Goal: Information Seeking & Learning: Find specific fact

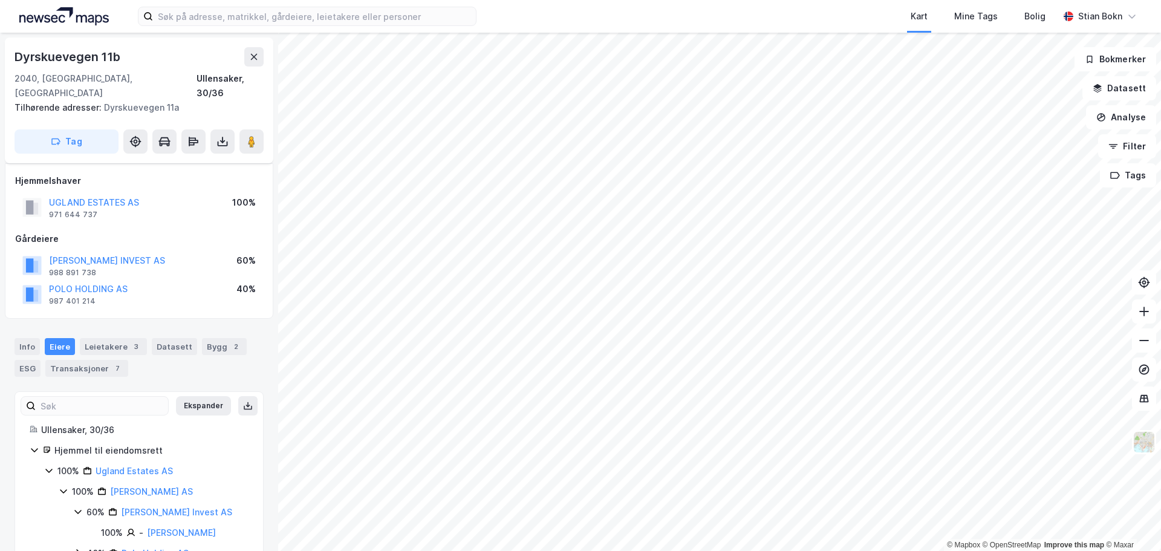
scroll to position [25, 0]
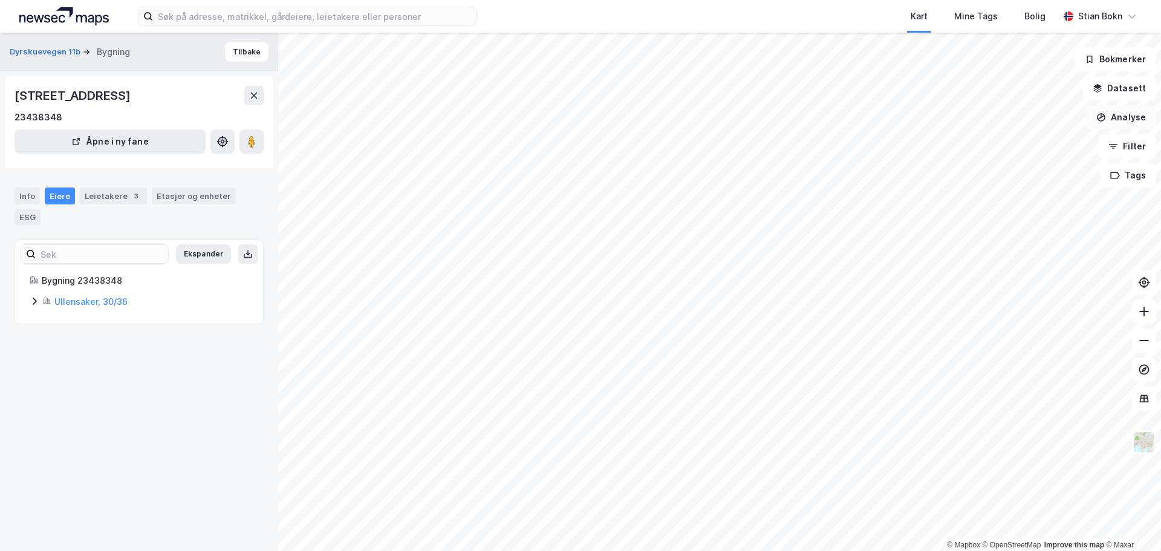
click at [1122, 113] on button "Analyse" at bounding box center [1121, 117] width 70 height 24
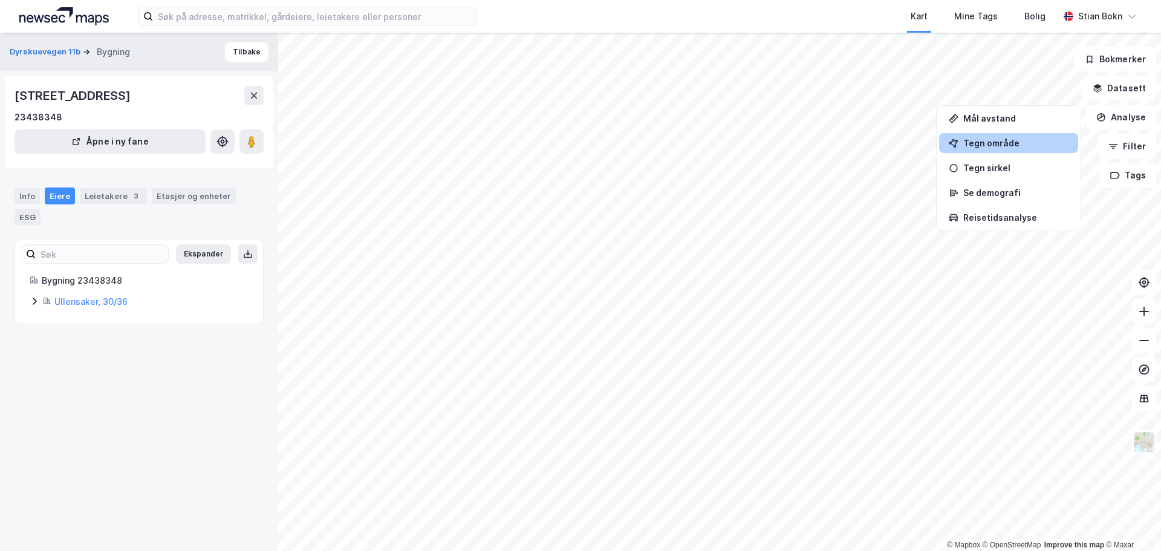
click at [1021, 146] on div "Tegn område" at bounding box center [1016, 143] width 105 height 10
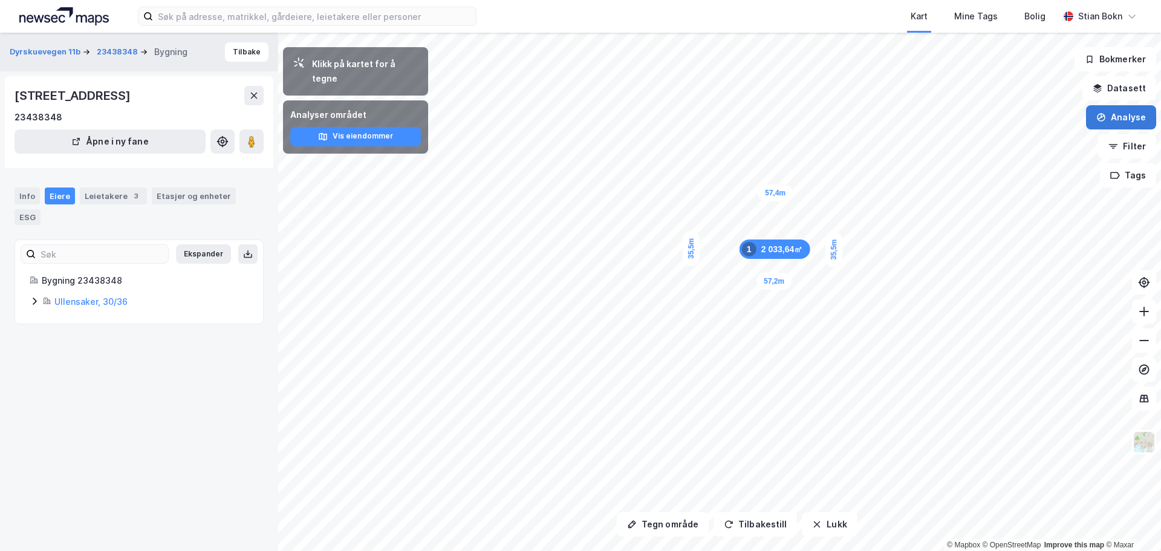
click at [1123, 119] on button "Analyse" at bounding box center [1121, 117] width 70 height 24
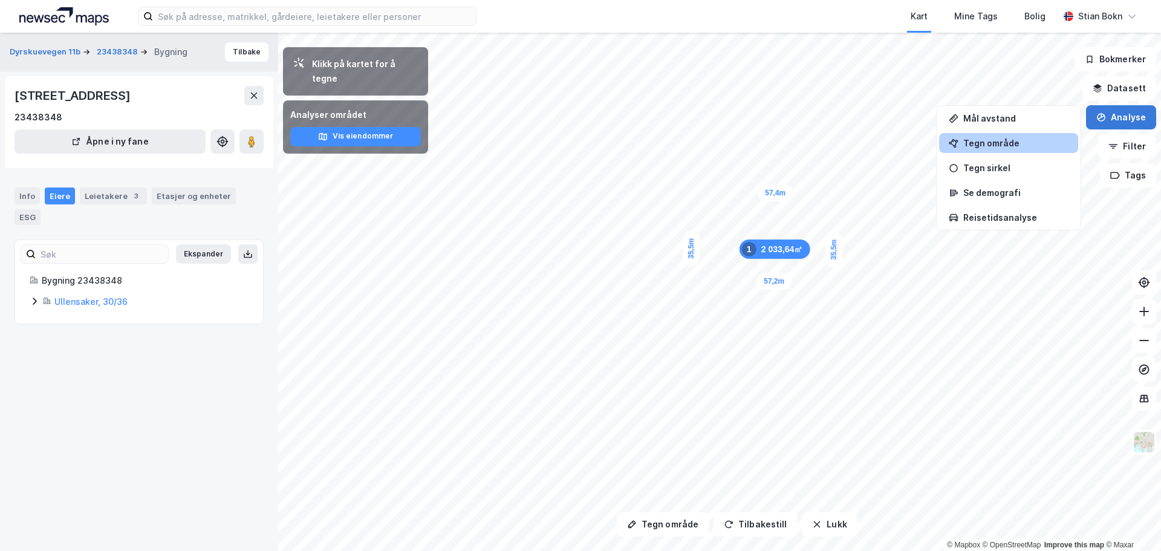
click at [1109, 114] on button "Analyse" at bounding box center [1121, 117] width 70 height 24
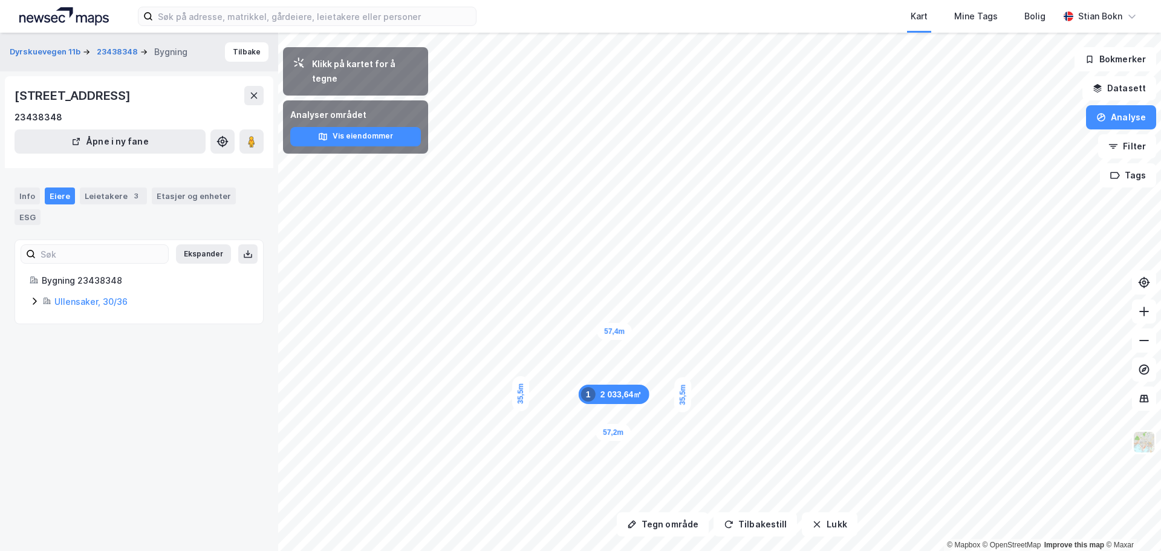
click at [34, 301] on icon at bounding box center [35, 301] width 10 height 10
click at [146, 344] on link "Ugland Estates AS" at bounding box center [148, 343] width 77 height 10
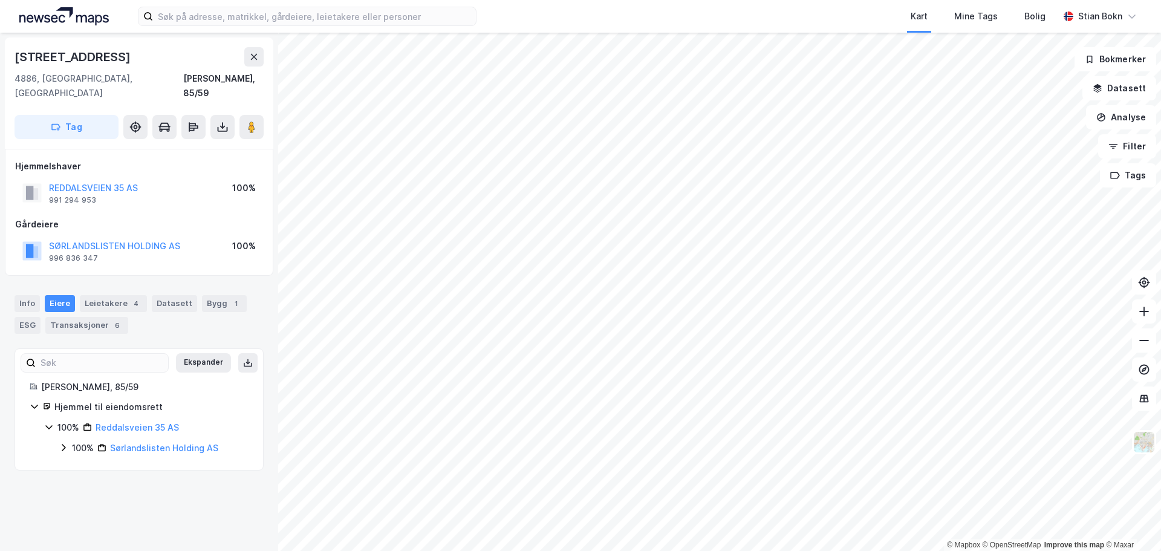
click at [60, 443] on icon at bounding box center [64, 448] width 10 height 10
click at [1124, 93] on button "Datasett" at bounding box center [1120, 88] width 74 height 24
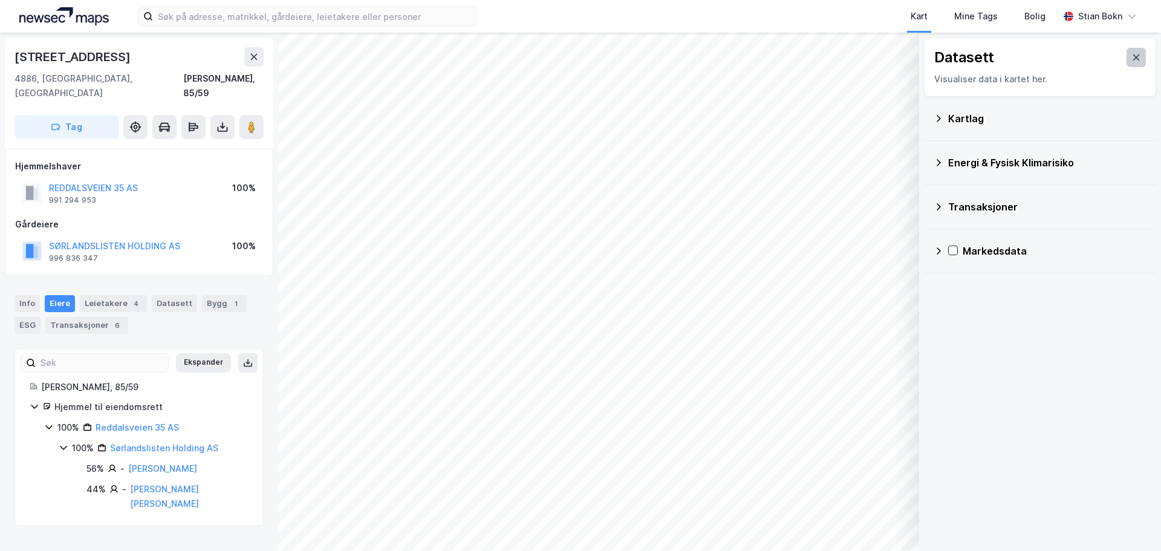
click at [1132, 53] on icon at bounding box center [1137, 58] width 10 height 10
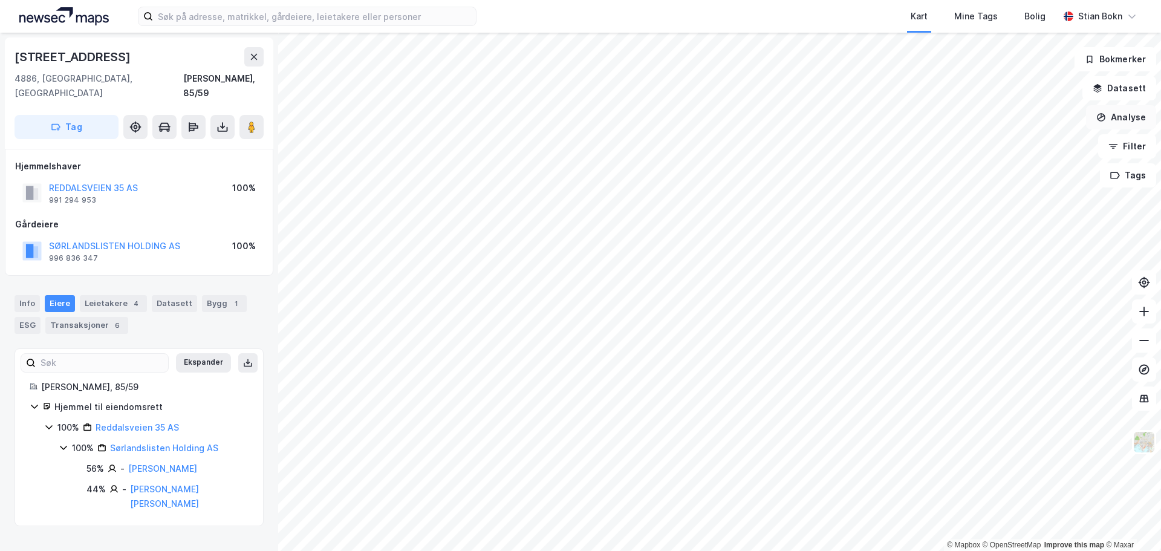
drag, startPoint x: 1110, startPoint y: 113, endPoint x: 1094, endPoint y: 121, distance: 17.9
click at [1111, 112] on button "Analyse" at bounding box center [1121, 117] width 70 height 24
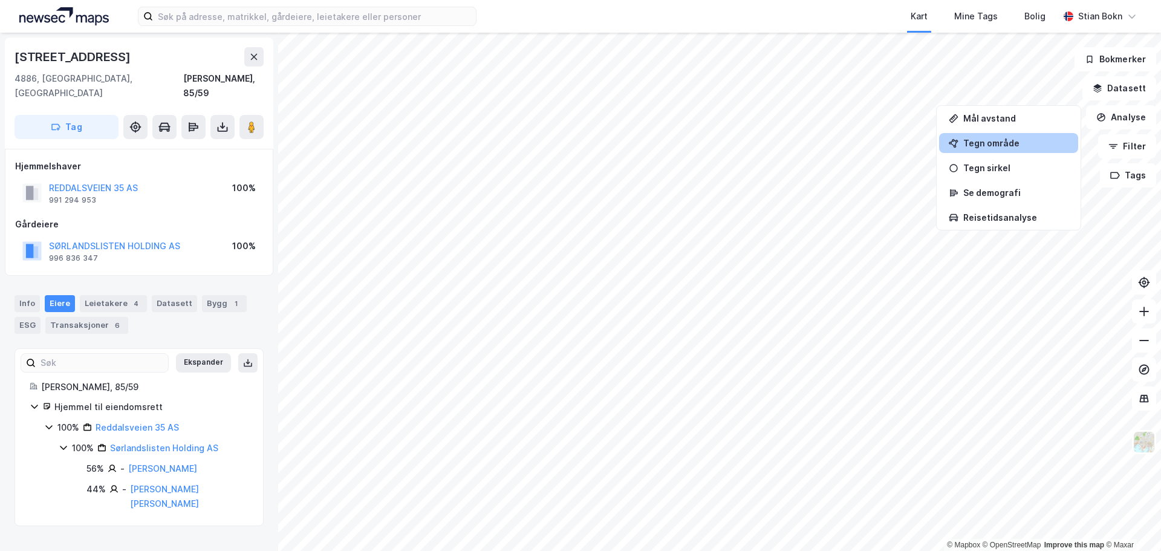
click at [999, 145] on div "Tegn område" at bounding box center [1016, 143] width 105 height 10
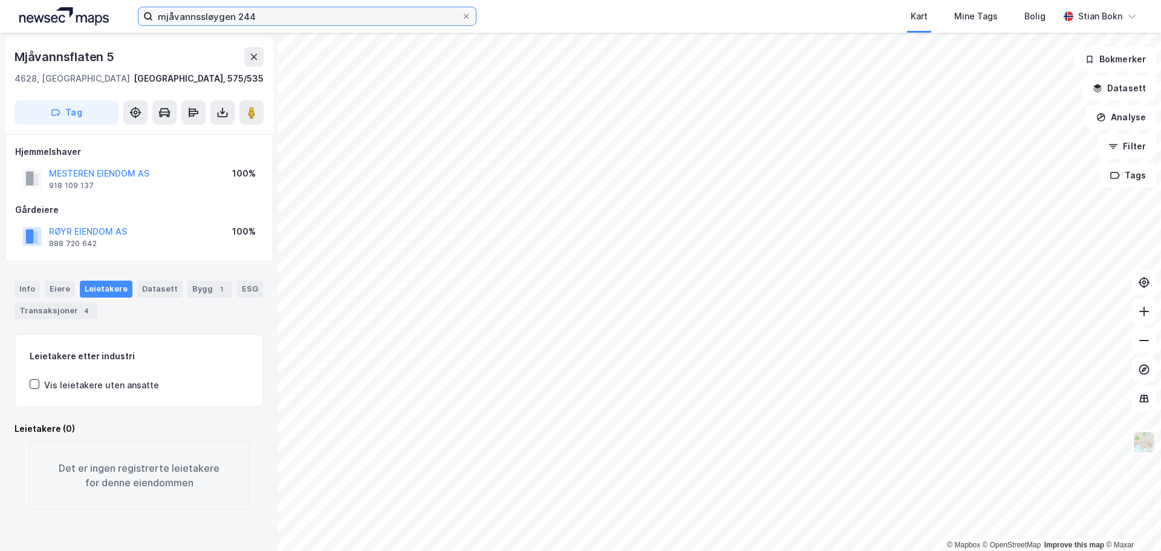
click at [295, 14] on input "mjåvannssløygen 244" at bounding box center [307, 16] width 309 height 18
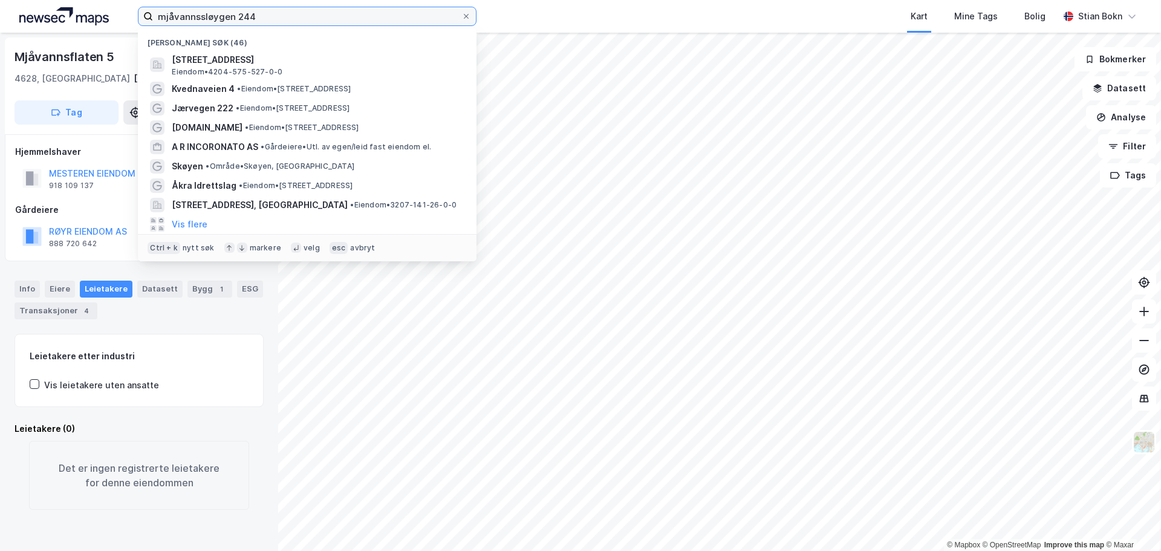
click at [295, 14] on input "mjåvannssløygen 244" at bounding box center [307, 16] width 309 height 18
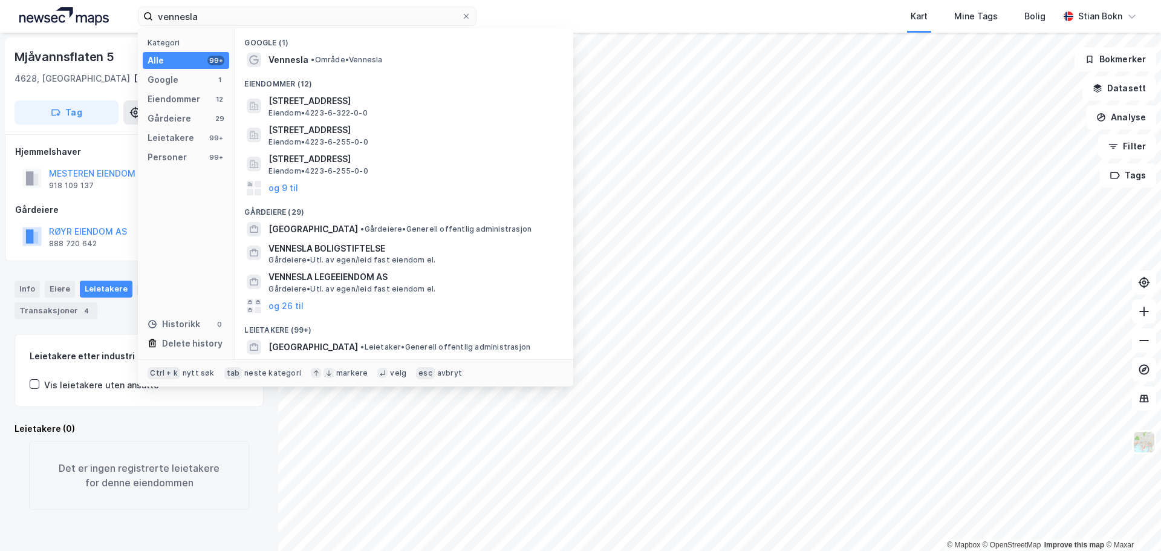
click at [327, 73] on div "Eiendommer (12)" at bounding box center [404, 81] width 339 height 22
click at [331, 59] on span "• Område • [GEOGRAPHIC_DATA]" at bounding box center [346, 60] width 71 height 10
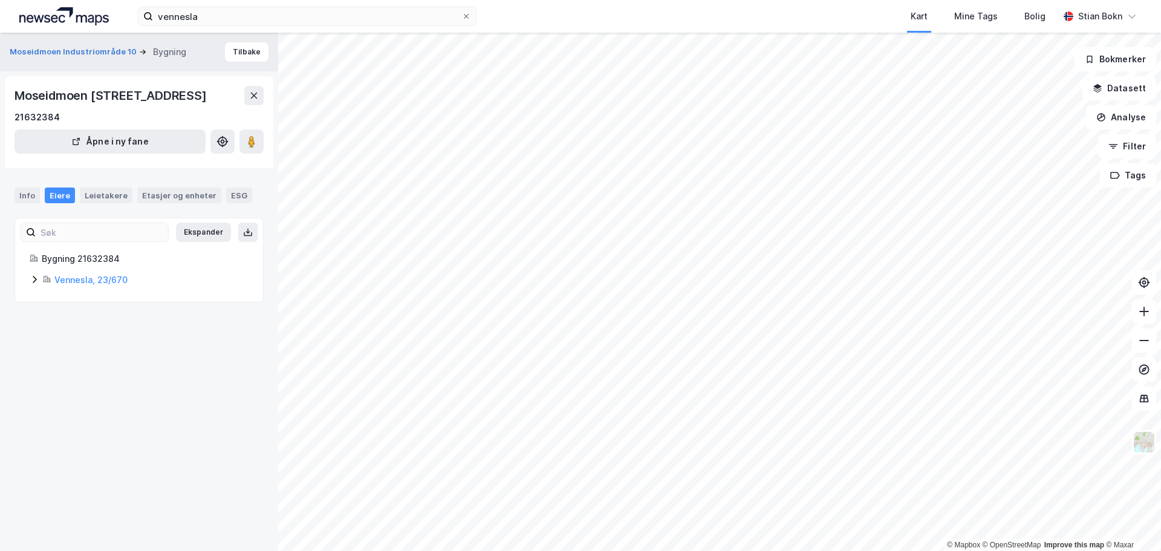
click at [39, 287] on div "Vennesla, 23/670" at bounding box center [139, 280] width 219 height 15
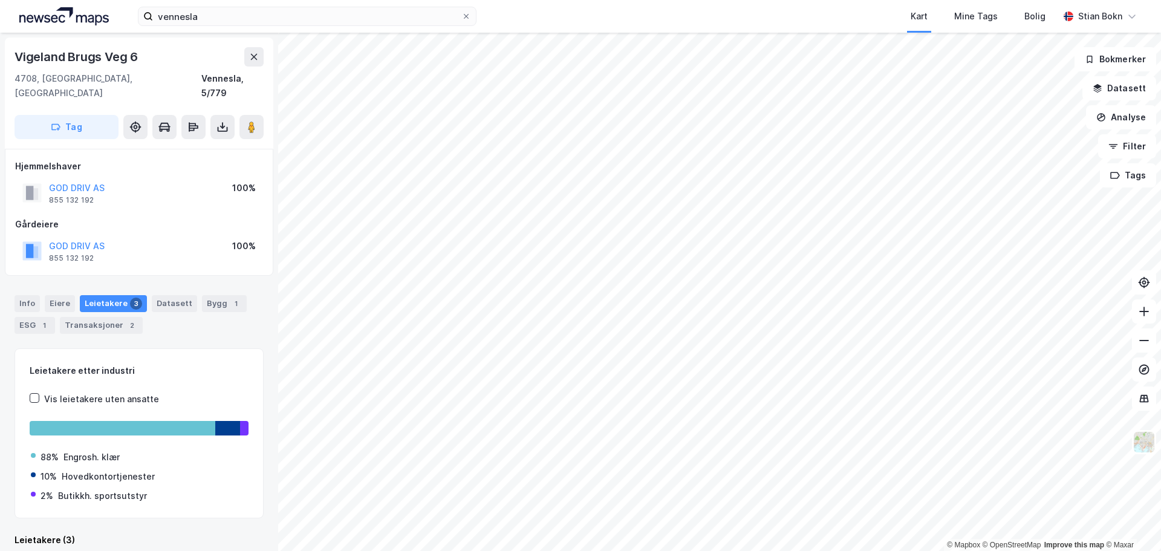
scroll to position [1, 0]
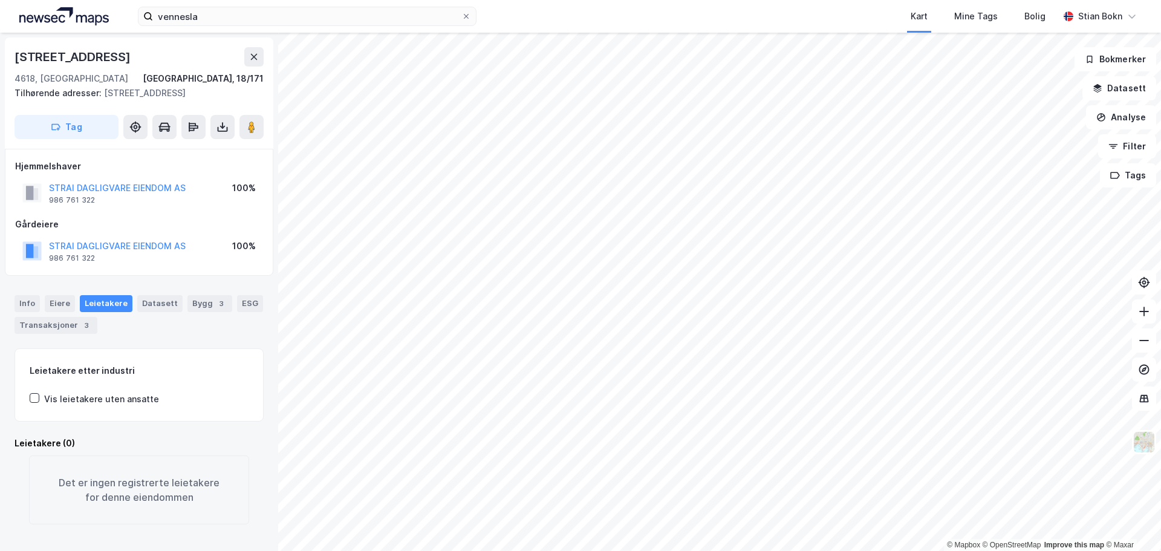
scroll to position [1, 0]
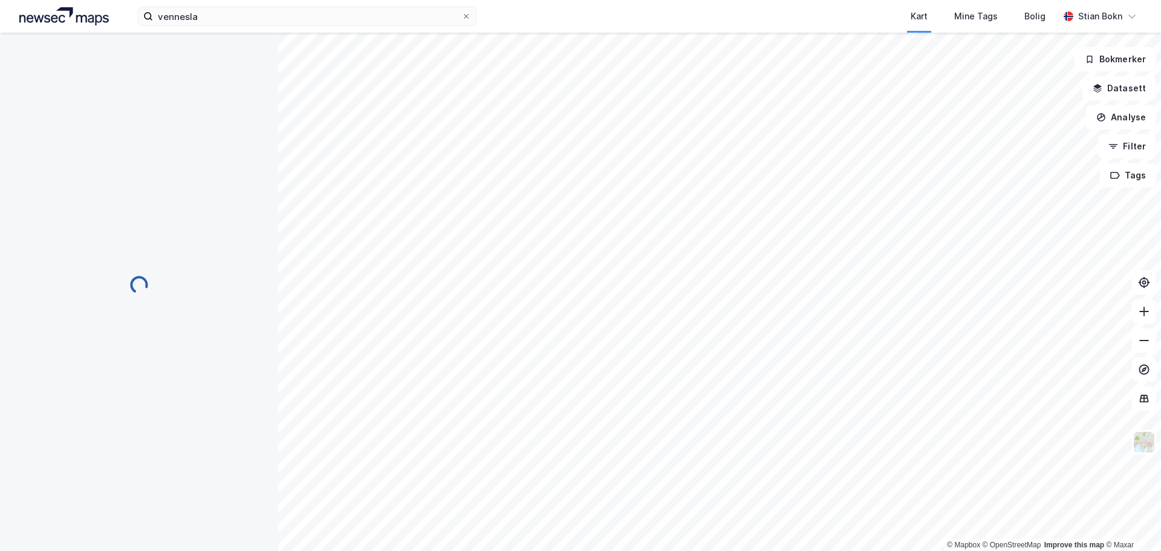
scroll to position [1, 0]
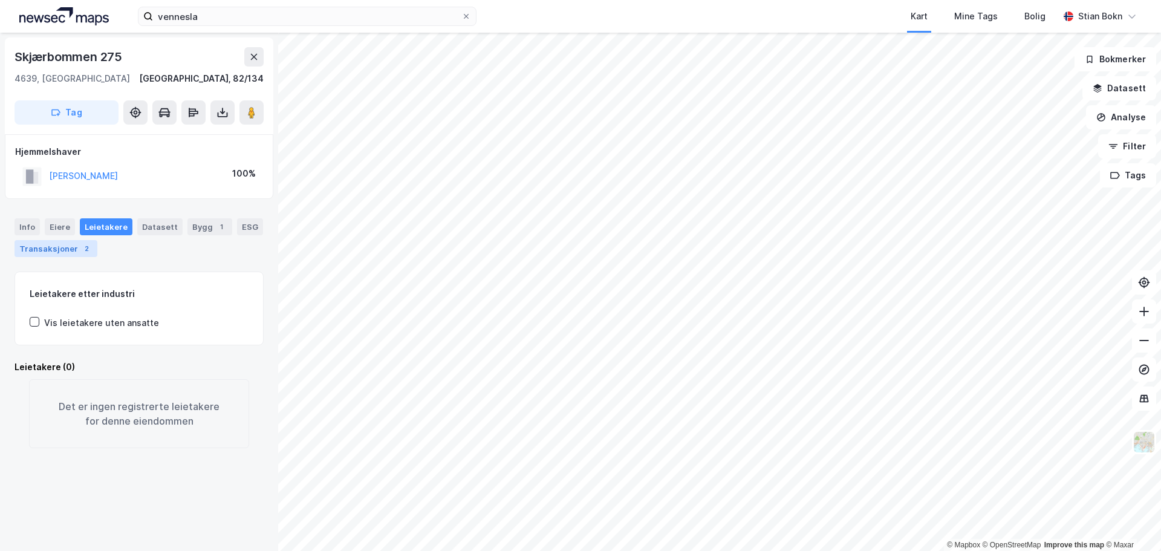
click at [58, 249] on div "Transaksjoner 2" at bounding box center [56, 248] width 83 height 17
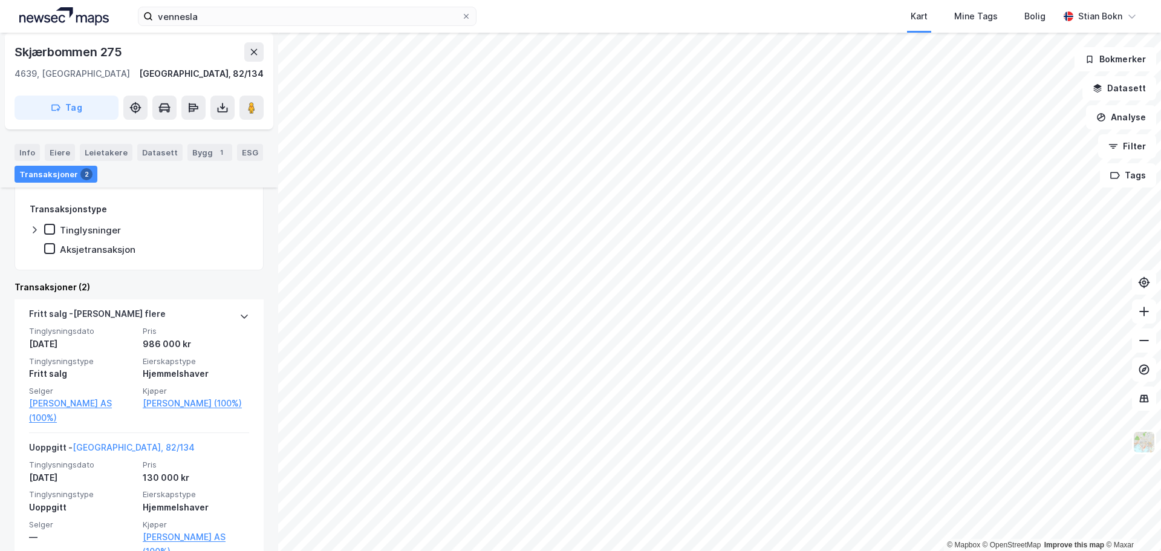
scroll to position [184, 0]
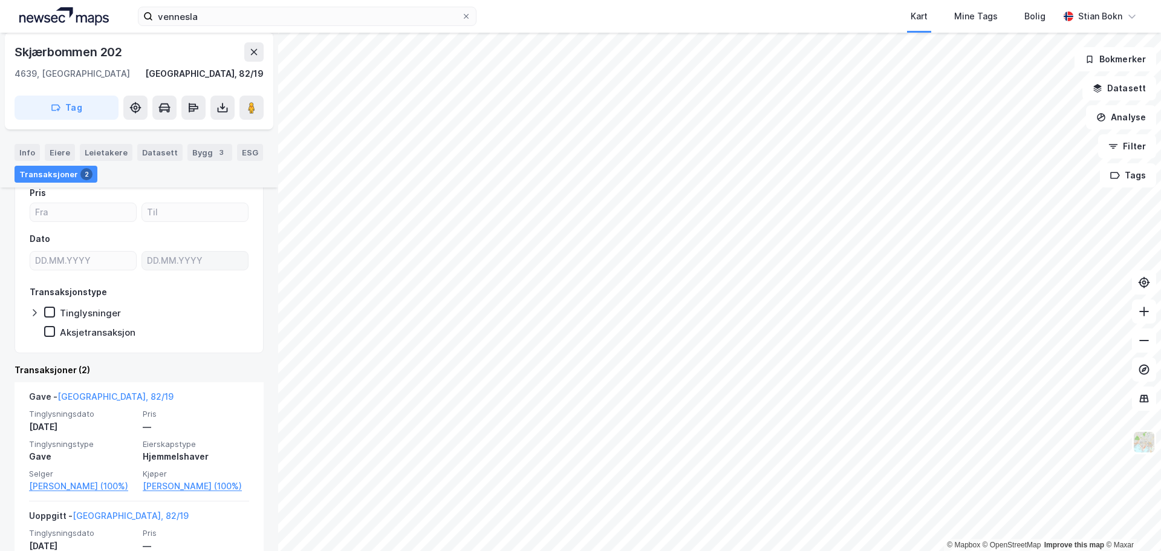
scroll to position [32, 0]
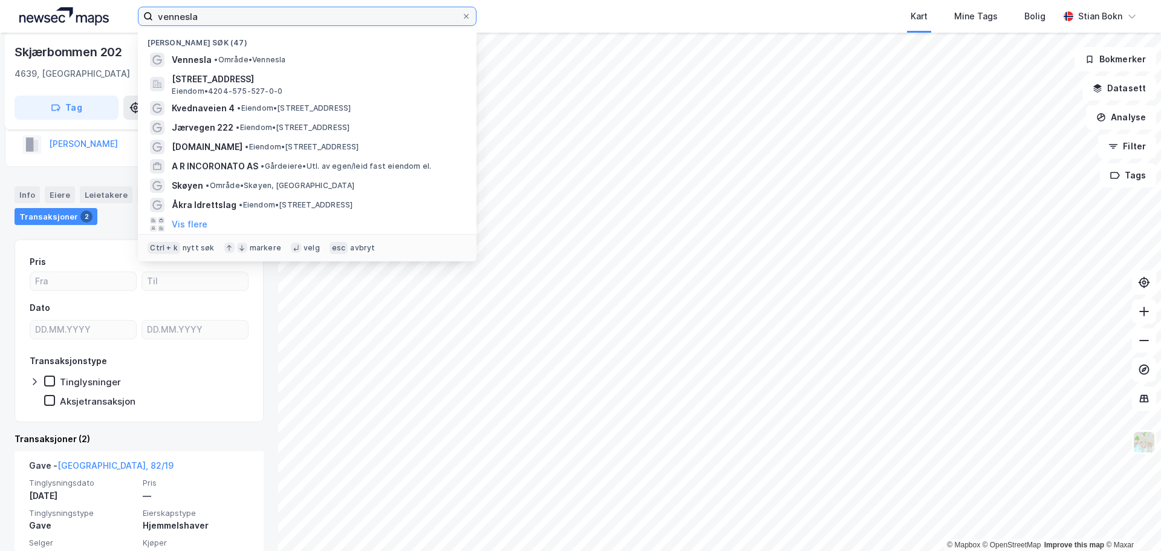
click at [318, 25] on input "vennesla" at bounding box center [307, 16] width 309 height 18
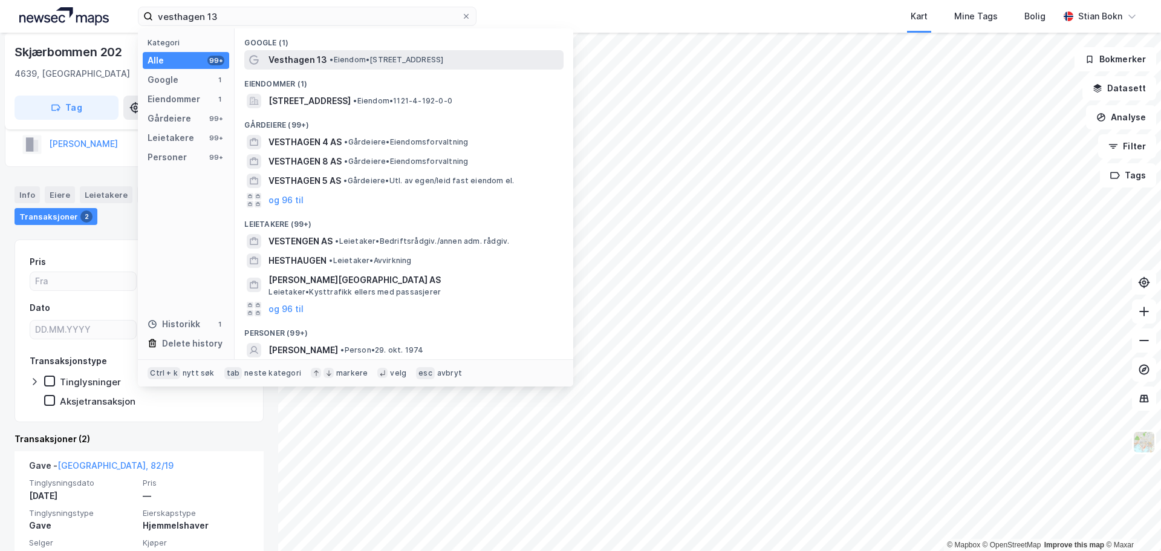
click at [375, 60] on span "• Eiendom • Vesthagen 13, 4344 Bryne" at bounding box center [387, 60] width 114 height 10
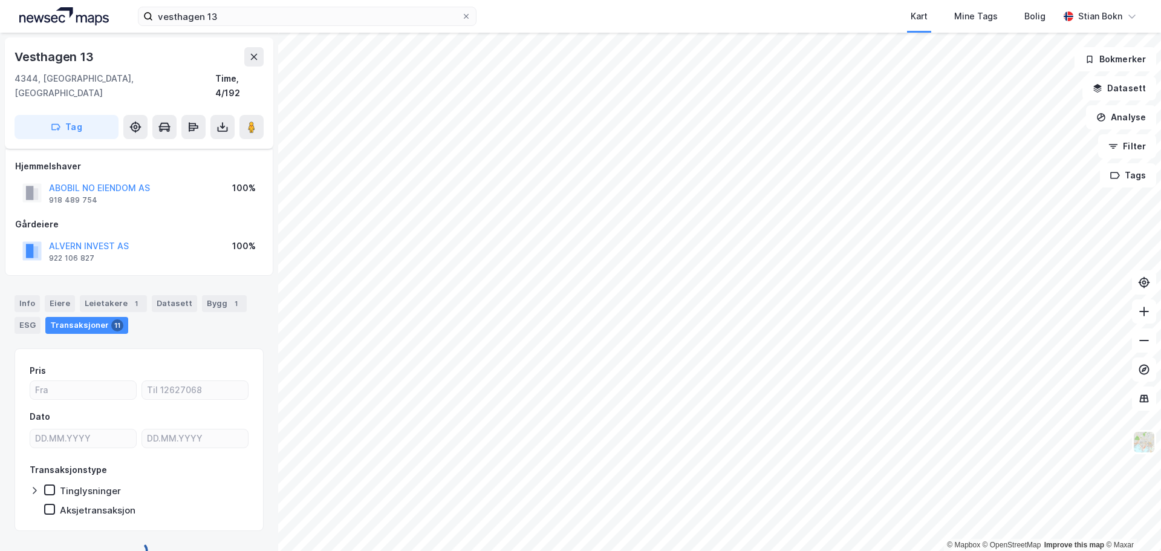
scroll to position [9, 0]
click at [30, 295] on div "Info" at bounding box center [27, 303] width 25 height 17
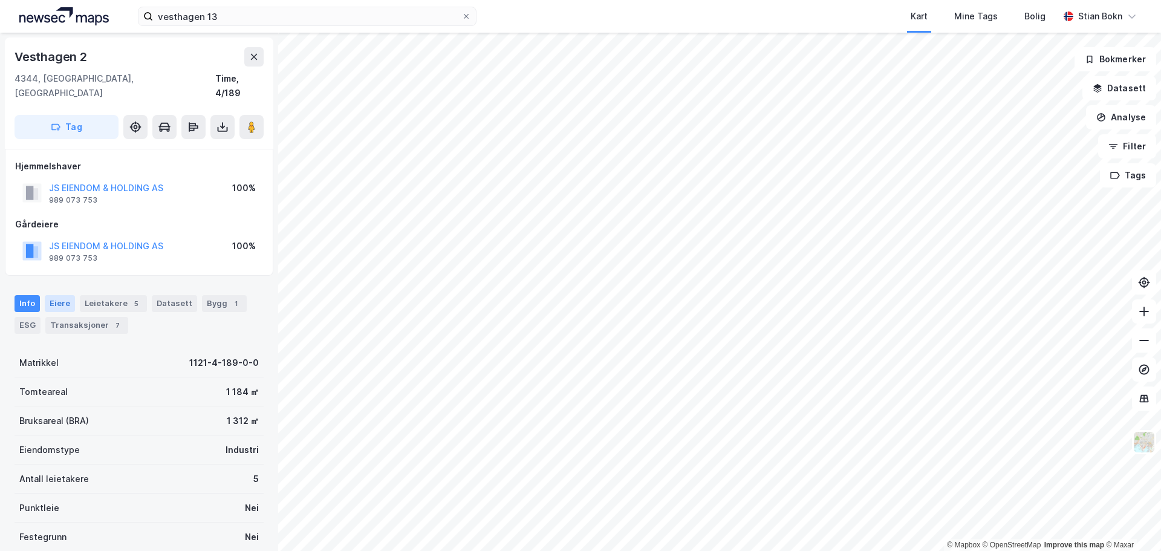
click at [56, 295] on div "Eiere" at bounding box center [60, 303] width 30 height 17
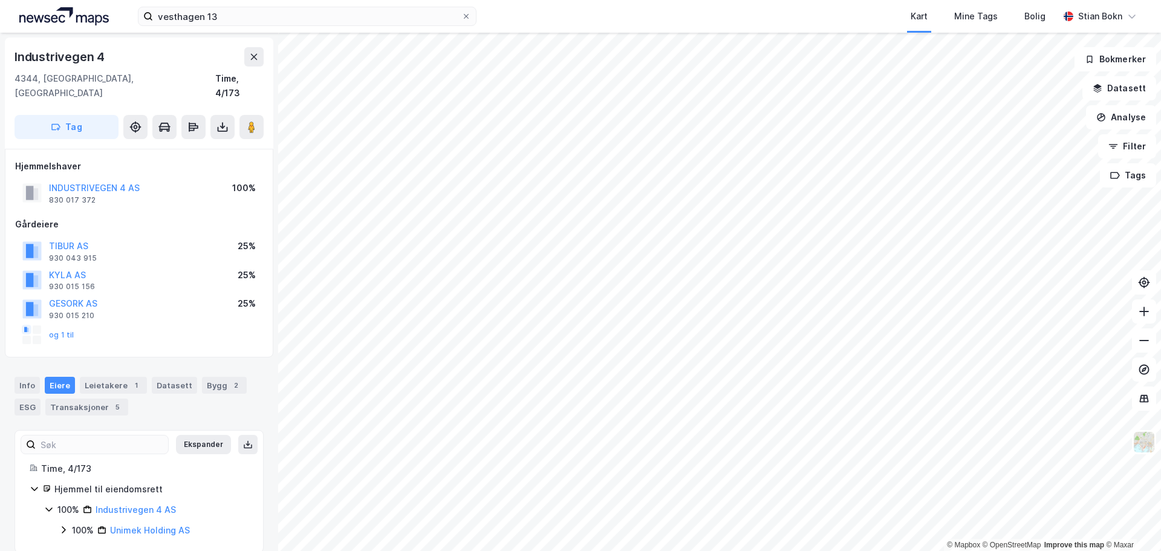
scroll to position [2, 0]
click at [71, 521] on div "100% Unimek Holding AS" at bounding box center [154, 528] width 190 height 15
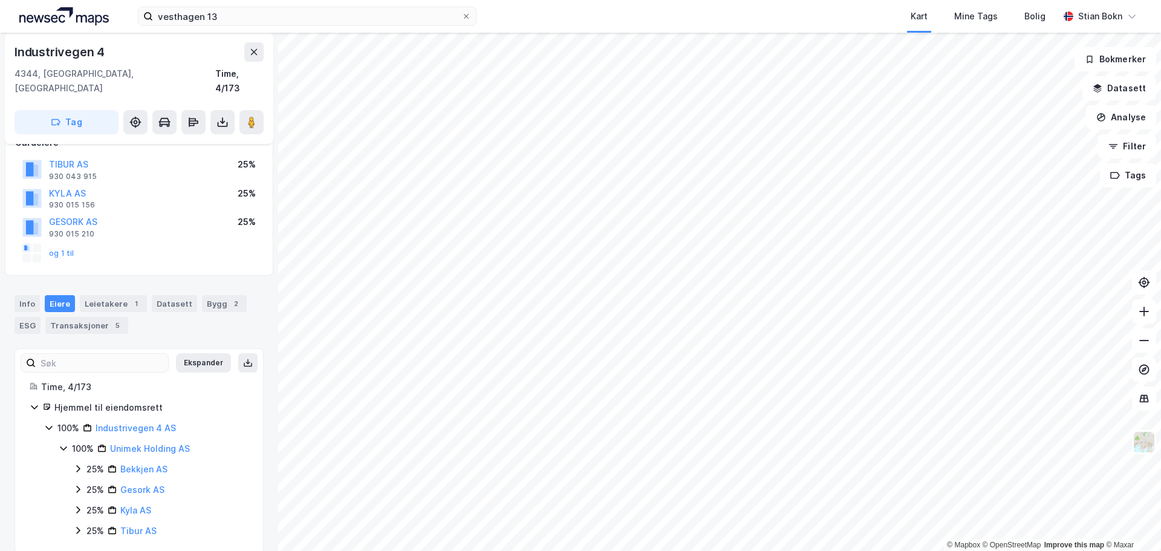
scroll to position [84, 0]
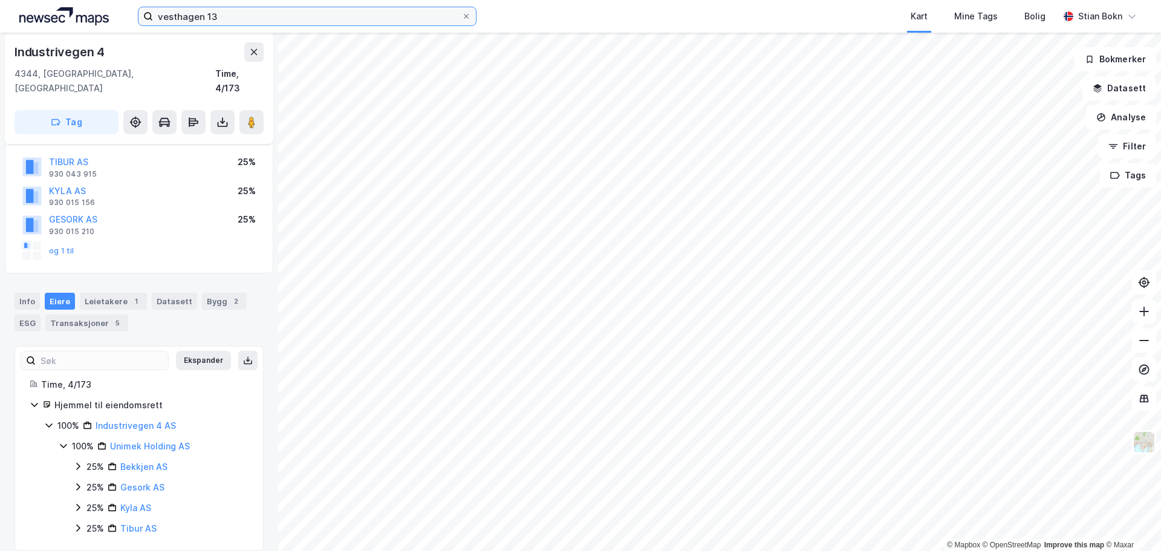
click at [224, 7] on input "vesthagen 13" at bounding box center [307, 16] width 309 height 18
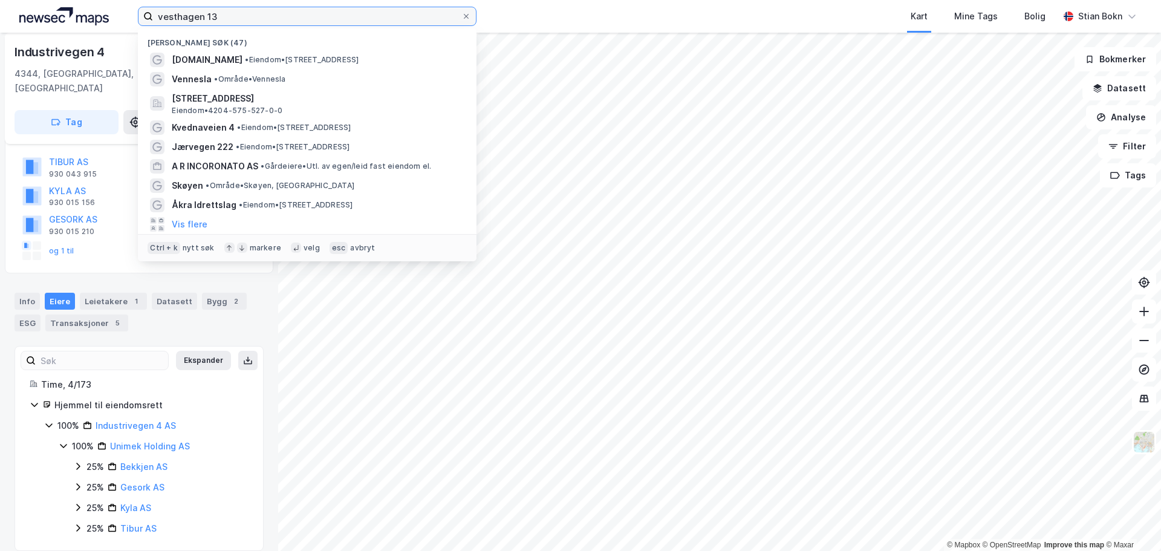
click at [226, 16] on input "vesthagen 13" at bounding box center [307, 16] width 309 height 18
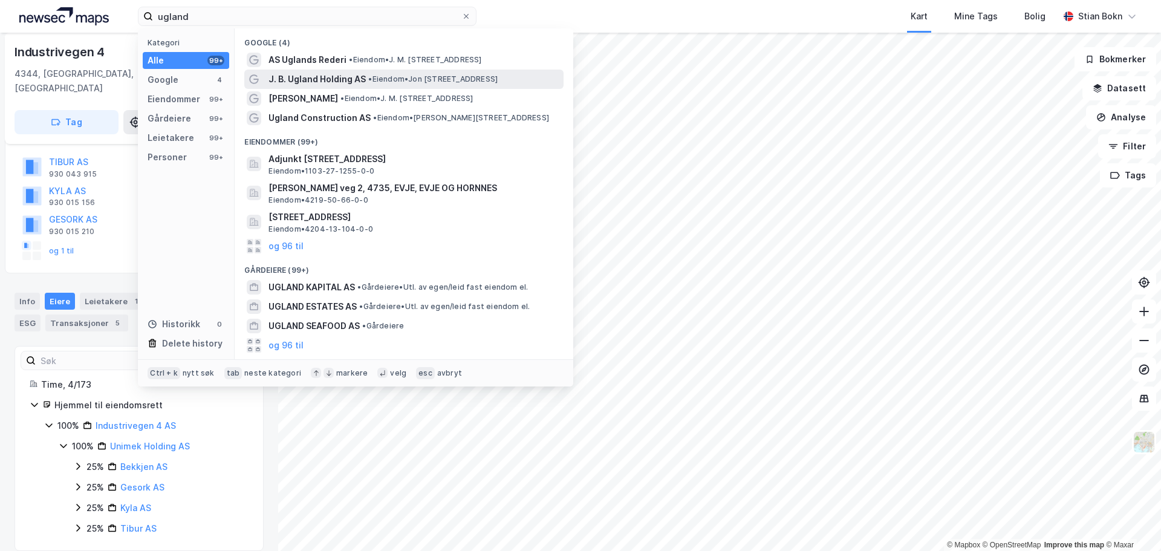
click at [330, 77] on span "J. B. Ugland Holding AS" at bounding box center [317, 79] width 97 height 15
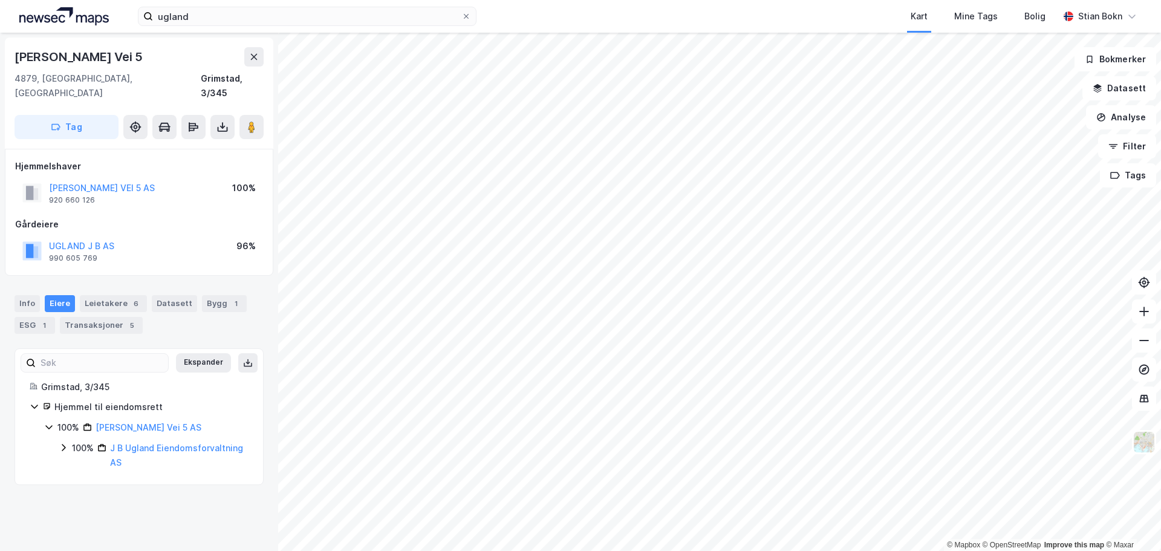
click at [63, 443] on icon at bounding box center [64, 448] width 10 height 10
click at [138, 478] on link "Ugland J B Eiendom AS" at bounding box center [182, 483] width 114 height 10
click at [66, 443] on icon at bounding box center [64, 448] width 10 height 10
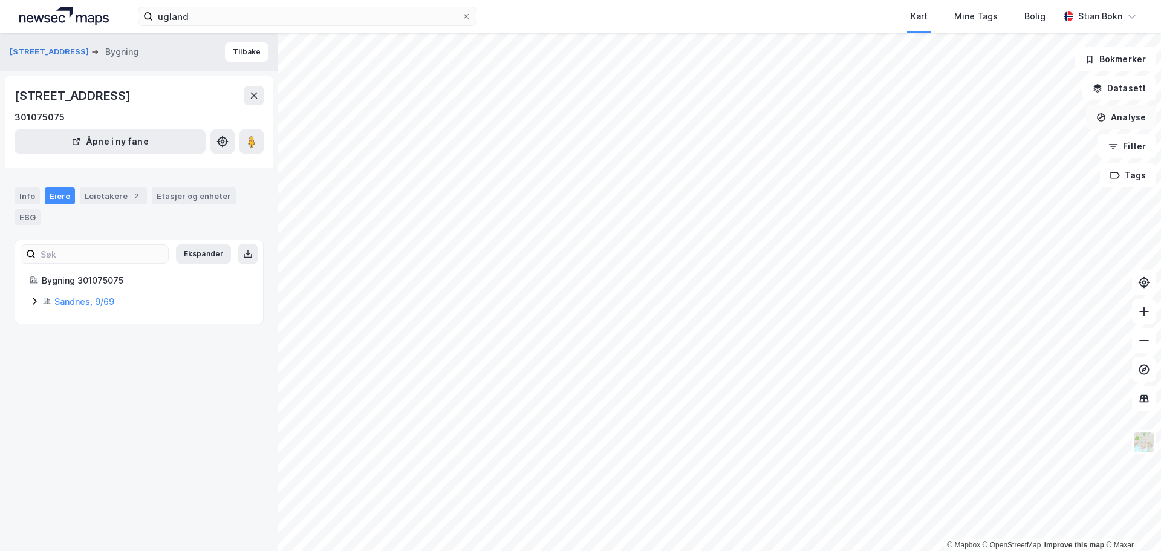
click at [1132, 125] on button "Analyse" at bounding box center [1121, 117] width 70 height 24
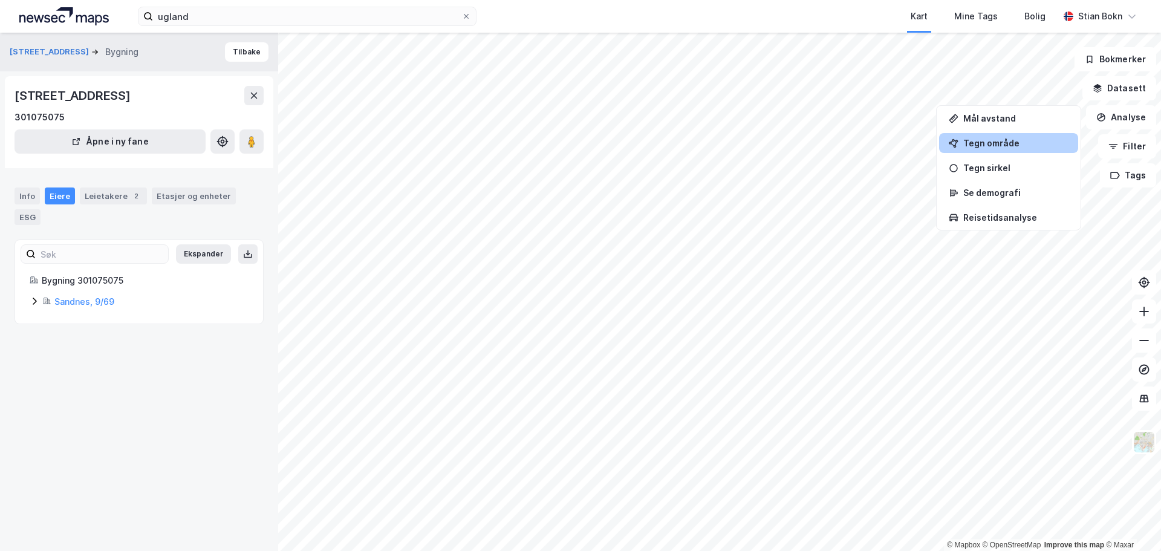
click at [1009, 148] on div "Tegn område" at bounding box center [1016, 143] width 105 height 10
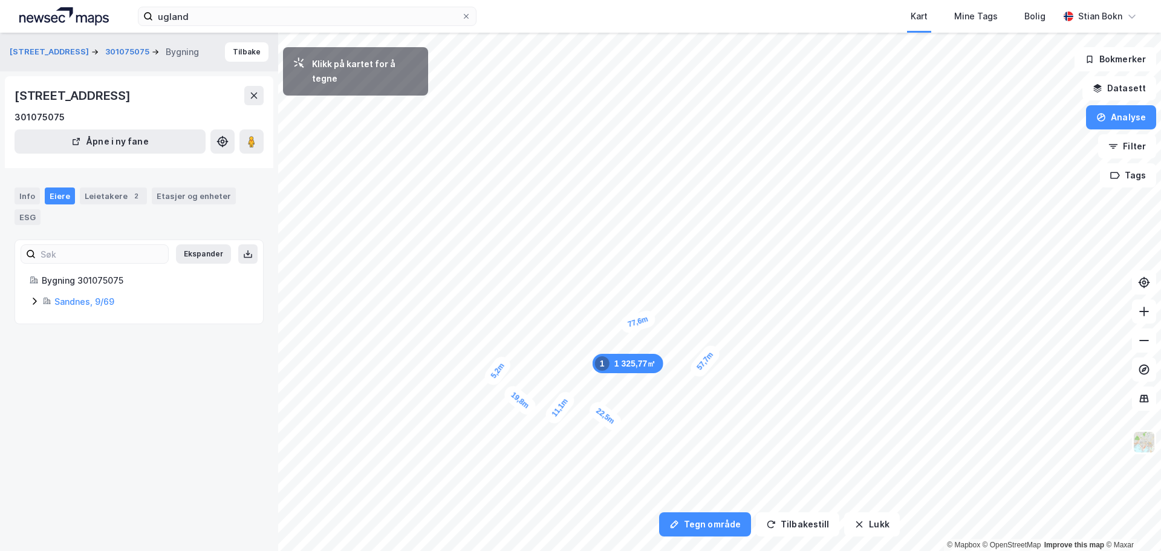
click at [504, 362] on div "5,2m" at bounding box center [498, 370] width 32 height 35
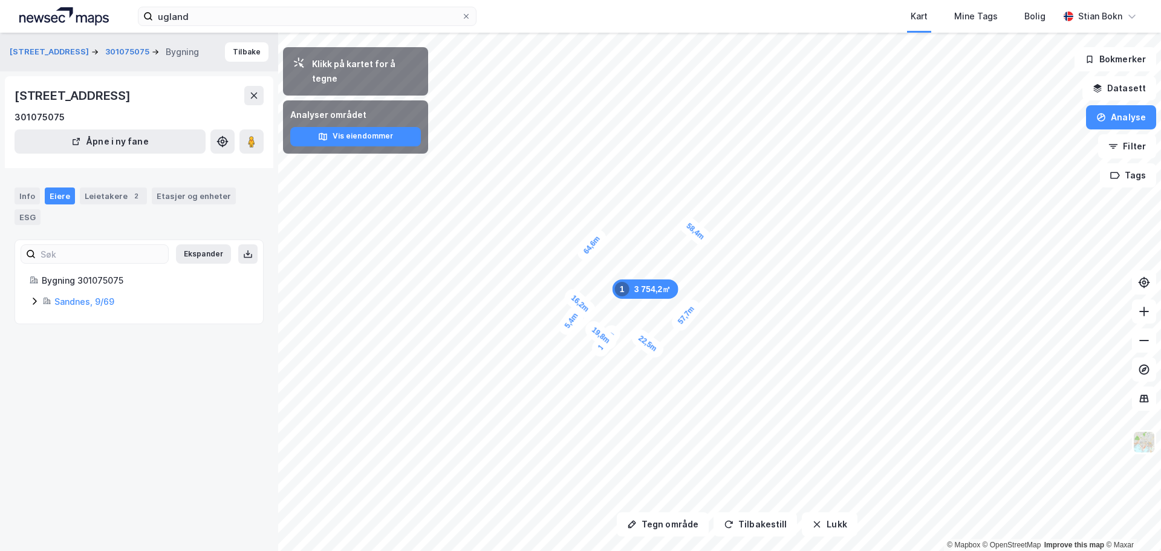
click at [36, 302] on icon at bounding box center [35, 301] width 10 height 10
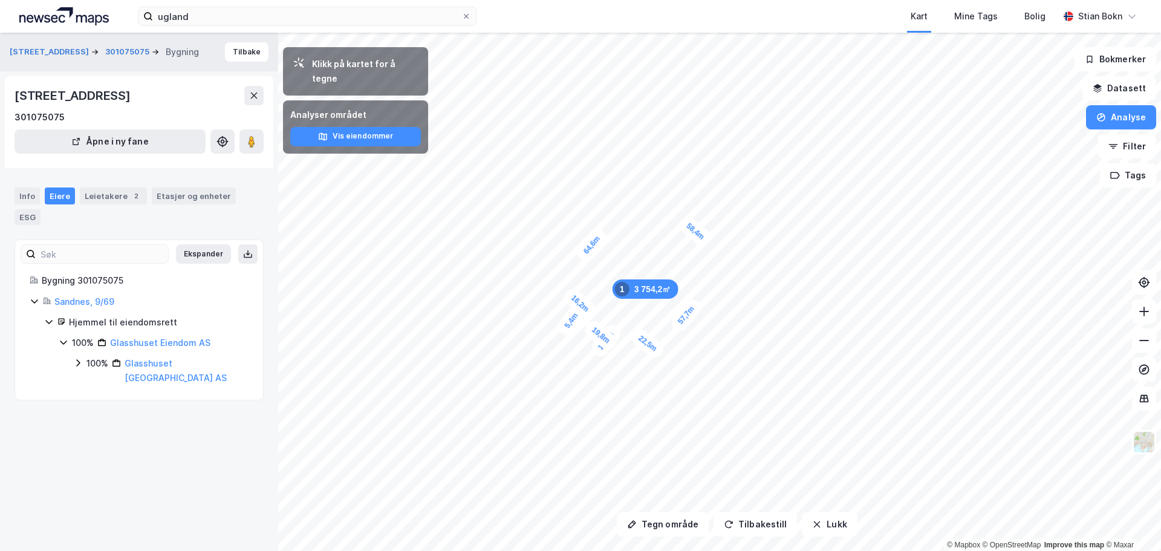
click at [77, 361] on icon at bounding box center [78, 362] width 4 height 7
click at [830, 530] on button "Lukk" at bounding box center [829, 524] width 55 height 24
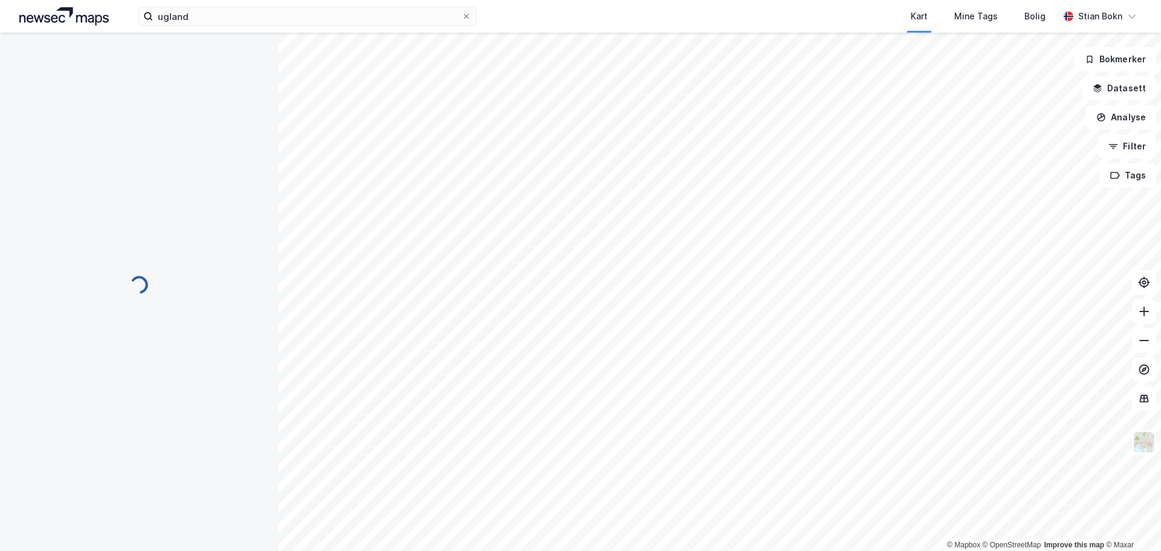
scroll to position [84, 0]
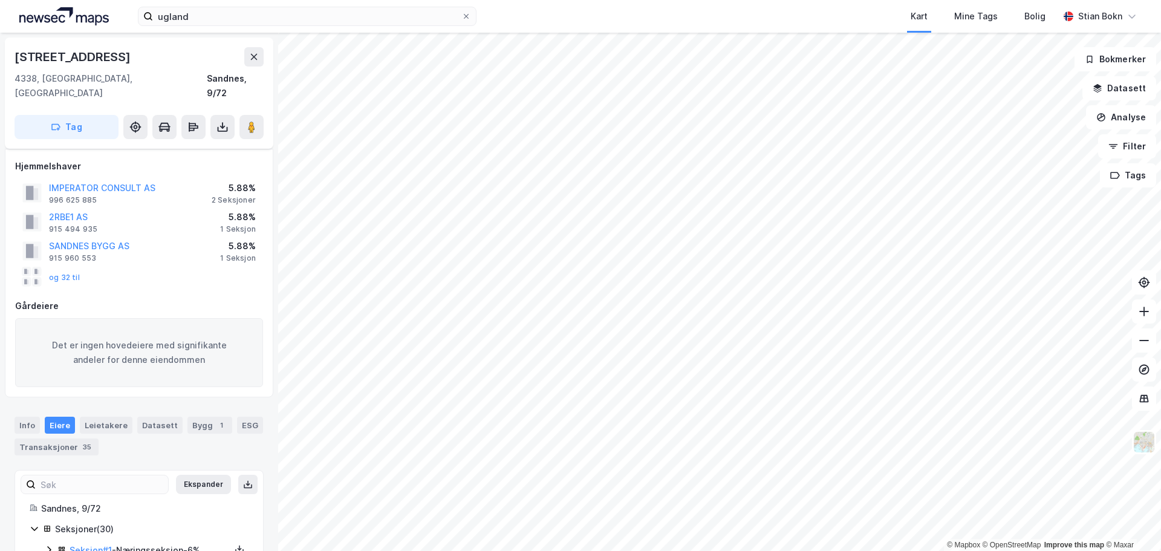
scroll to position [84, 0]
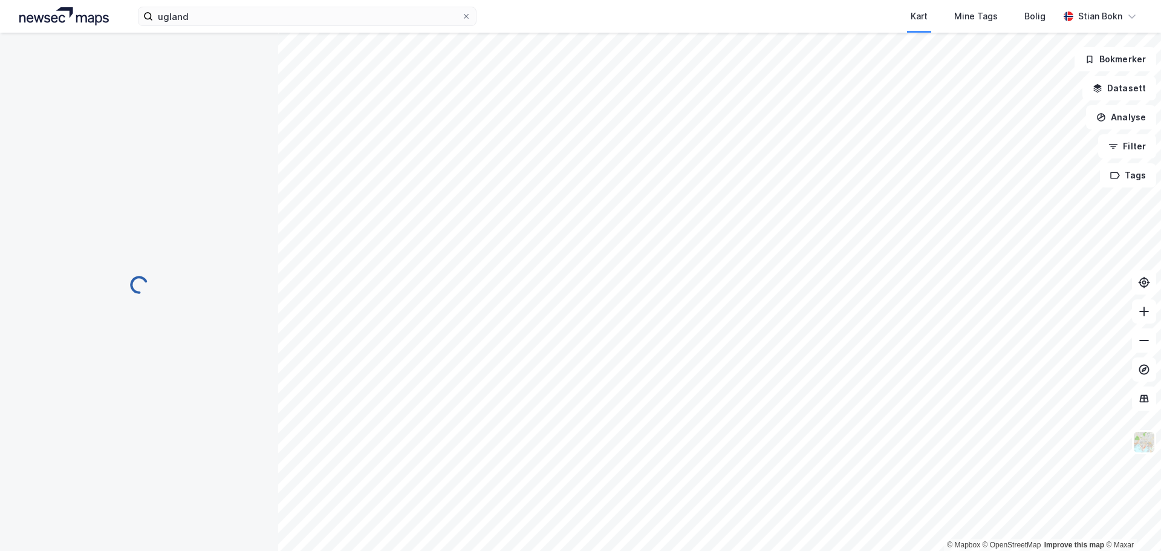
scroll to position [84, 0]
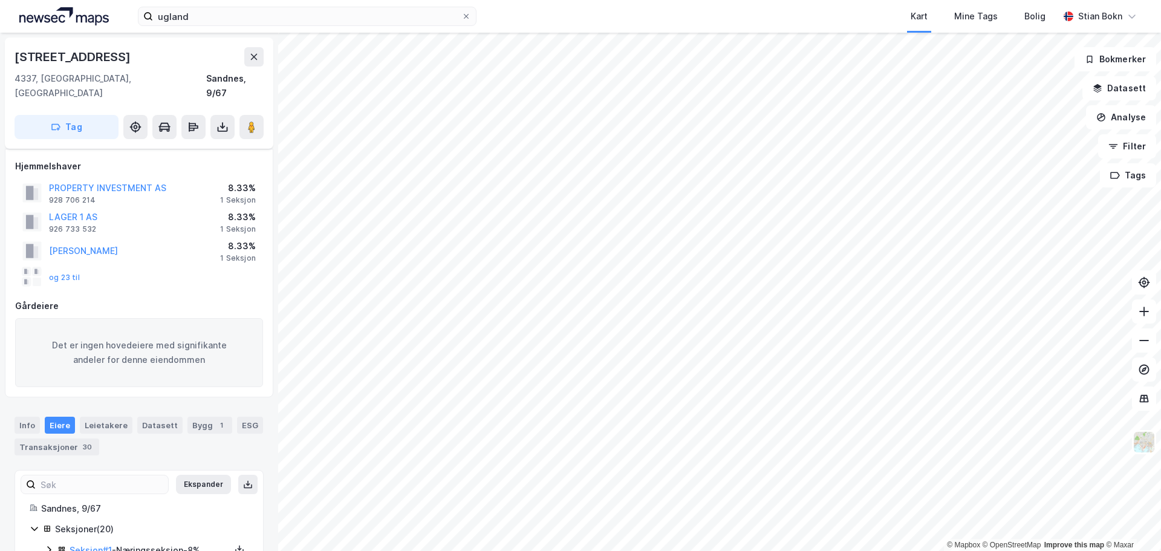
scroll to position [84, 0]
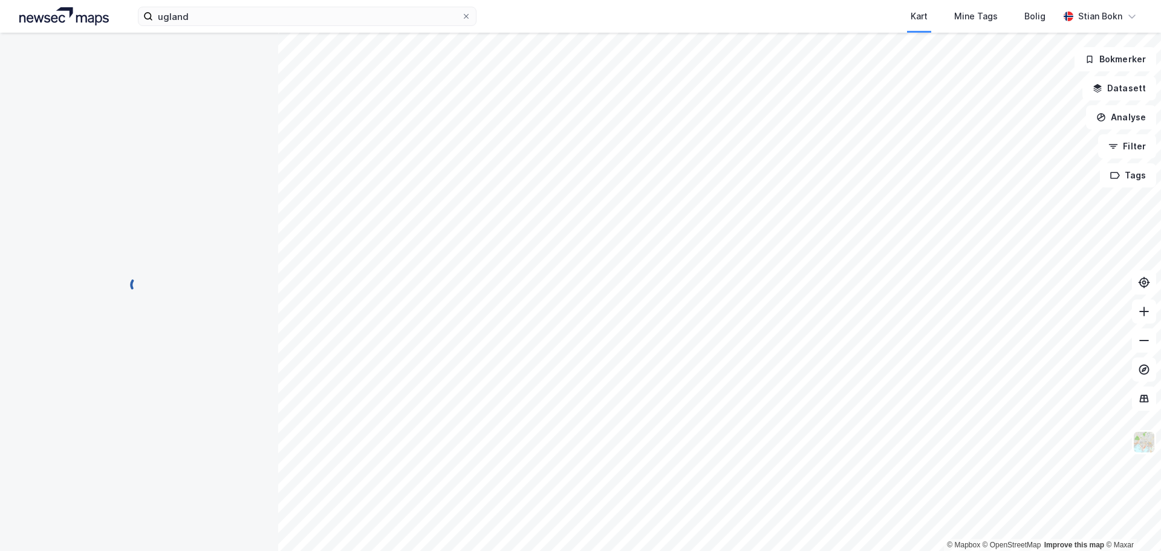
scroll to position [84, 0]
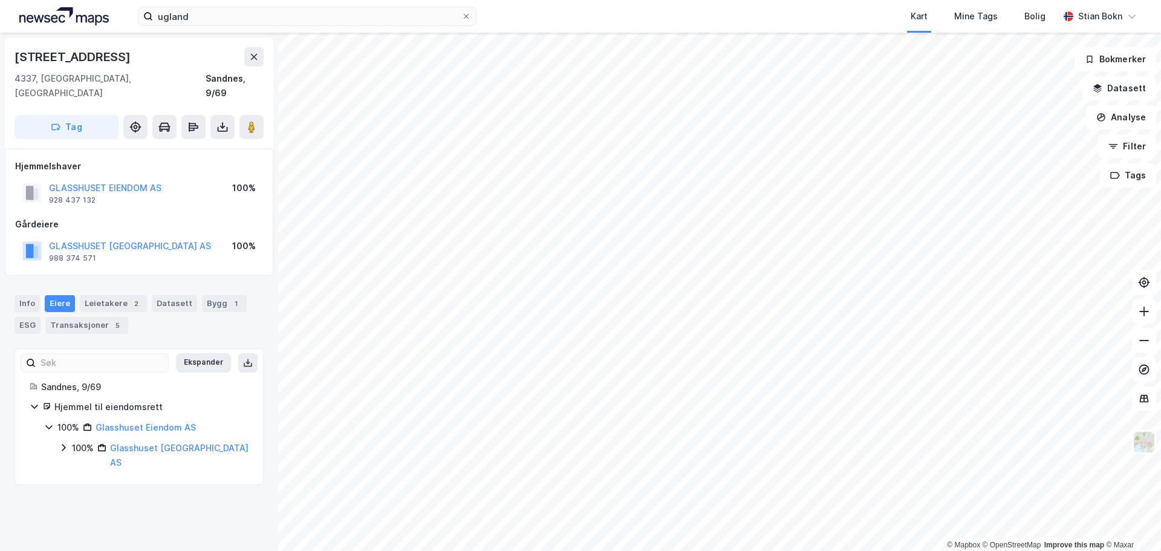
click at [67, 443] on icon at bounding box center [64, 448] width 10 height 10
click at [1117, 119] on button "Analyse" at bounding box center [1121, 117] width 70 height 24
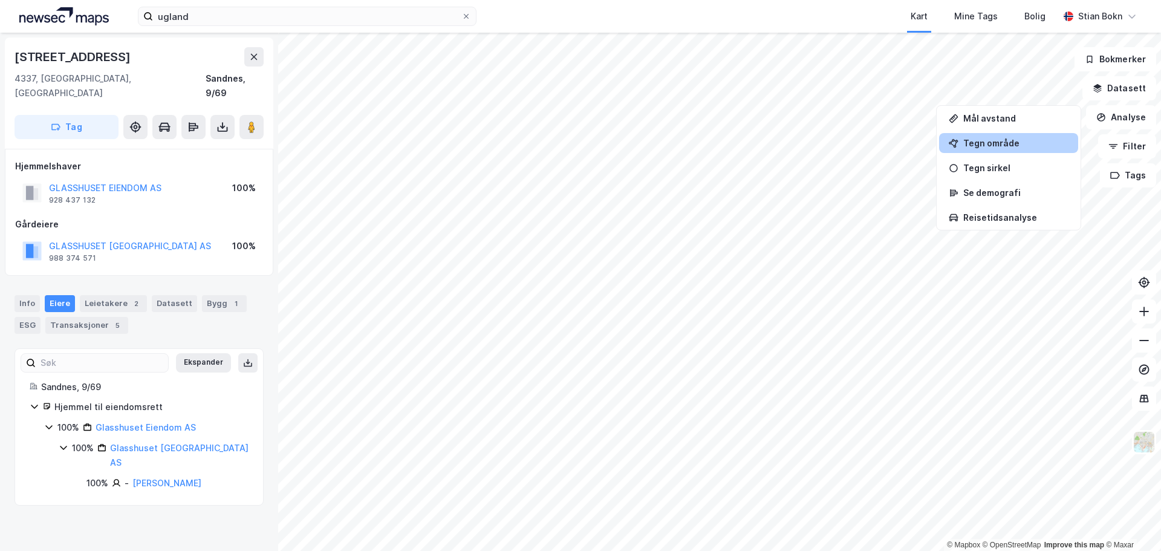
click at [1014, 146] on div "Tegn område" at bounding box center [1016, 143] width 105 height 10
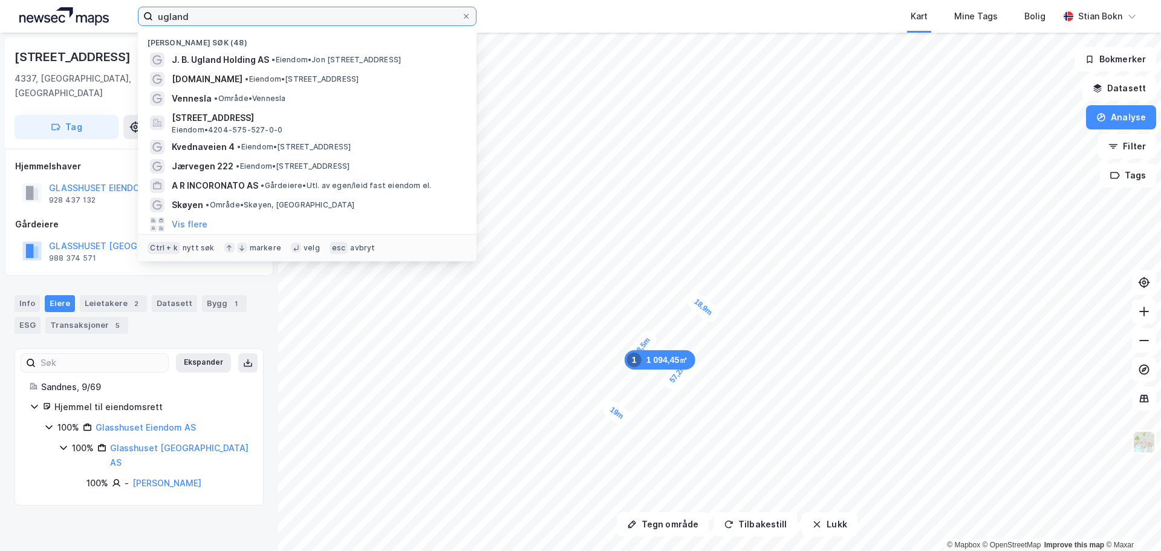
click at [204, 15] on input "ugland" at bounding box center [307, 16] width 309 height 18
paste input "post@glassimport.as"
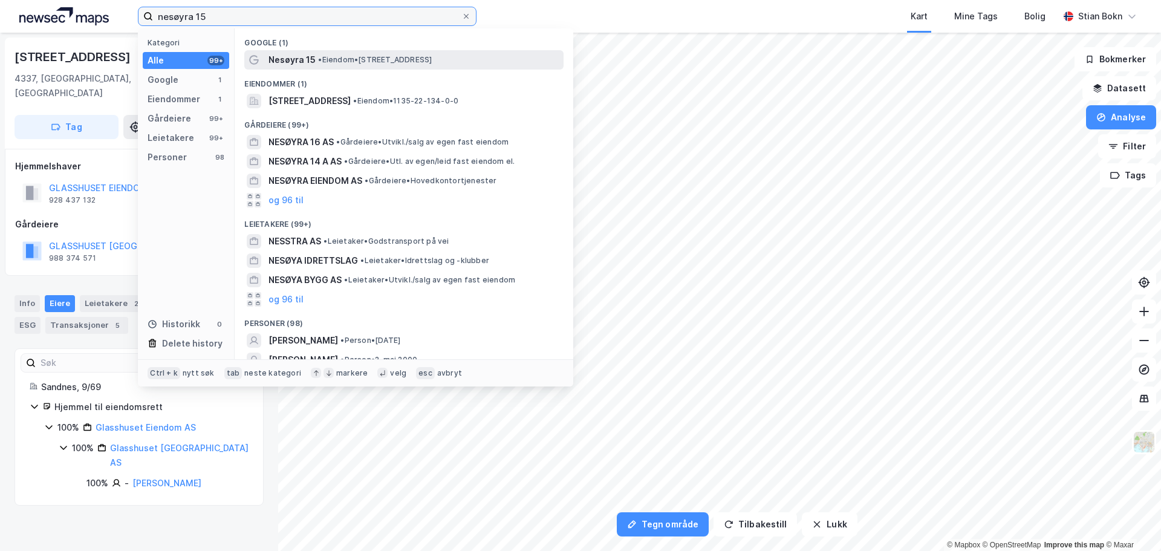
type input "nesøyra 15"
click at [336, 62] on span "• Eiendom • Nesøyra 15, 4208 Saudasjøen" at bounding box center [375, 60] width 114 height 10
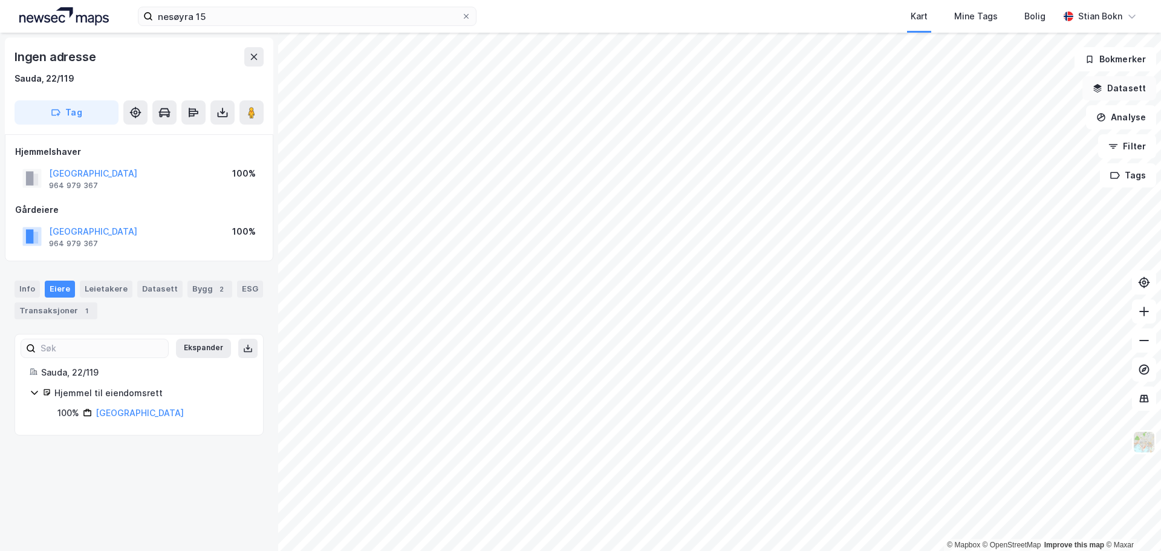
click at [1116, 93] on button "Datasett" at bounding box center [1120, 88] width 74 height 24
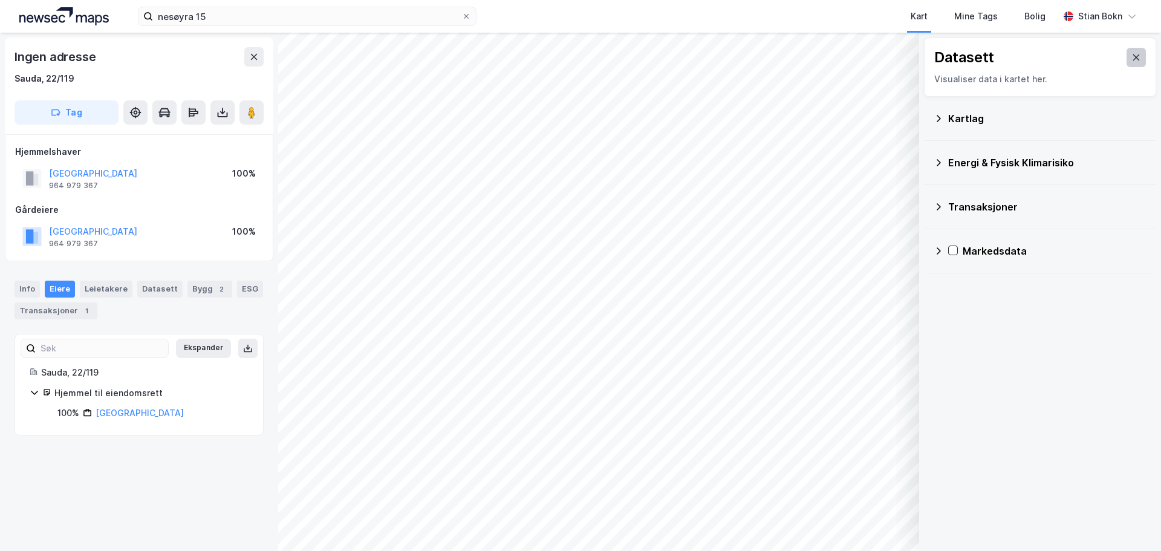
click at [1132, 62] on icon at bounding box center [1137, 58] width 10 height 10
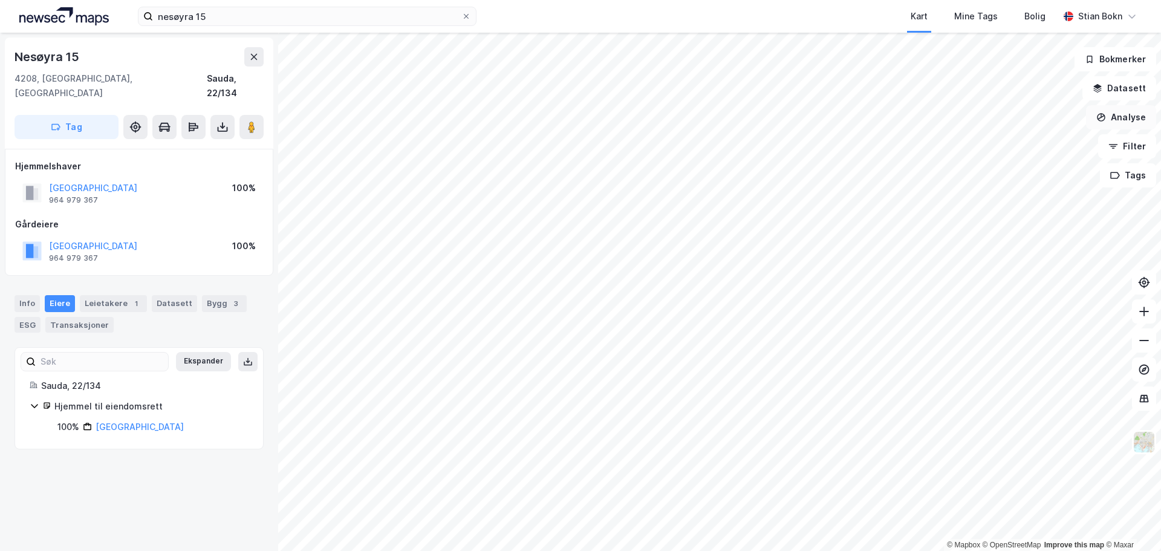
click at [1127, 118] on button "Analyse" at bounding box center [1121, 117] width 70 height 24
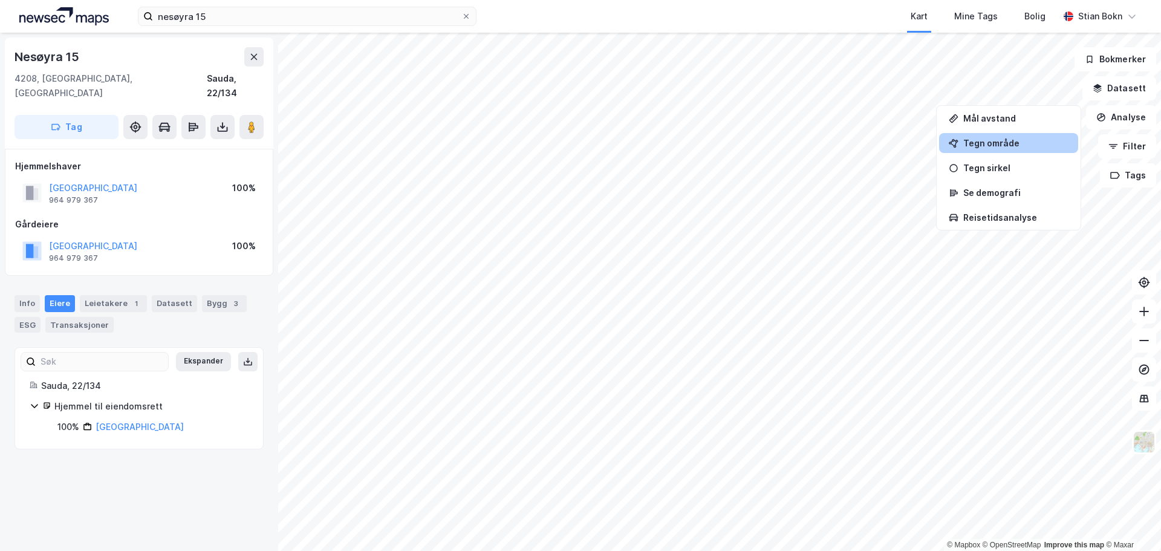
click at [1004, 143] on div "Tegn område" at bounding box center [1016, 143] width 105 height 10
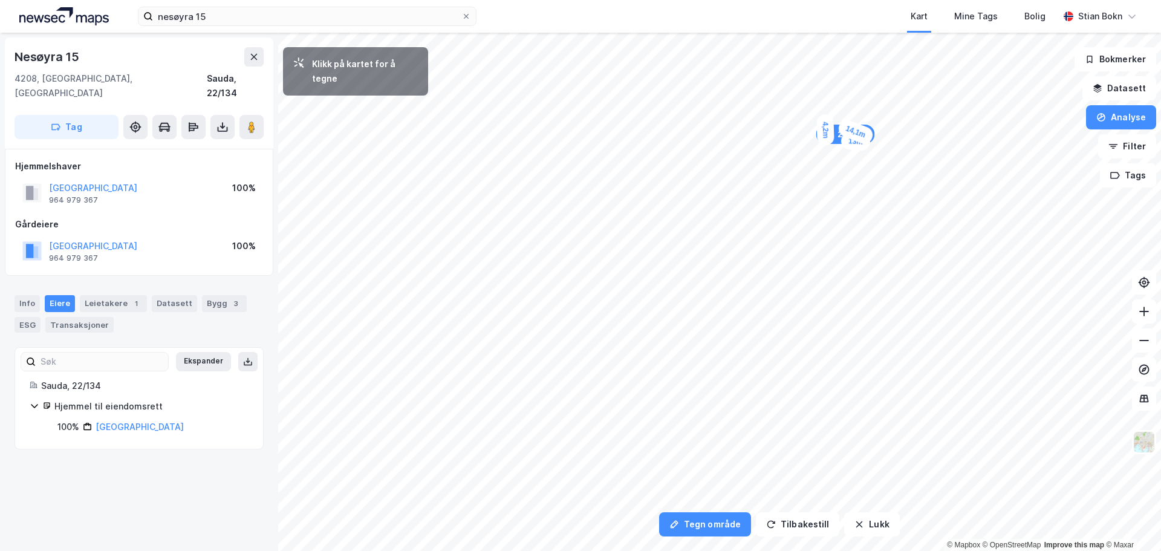
click at [826, 119] on div "4,2m" at bounding box center [826, 129] width 18 height 31
click at [713, 137] on div "6,2m" at bounding box center [715, 125] width 21 height 33
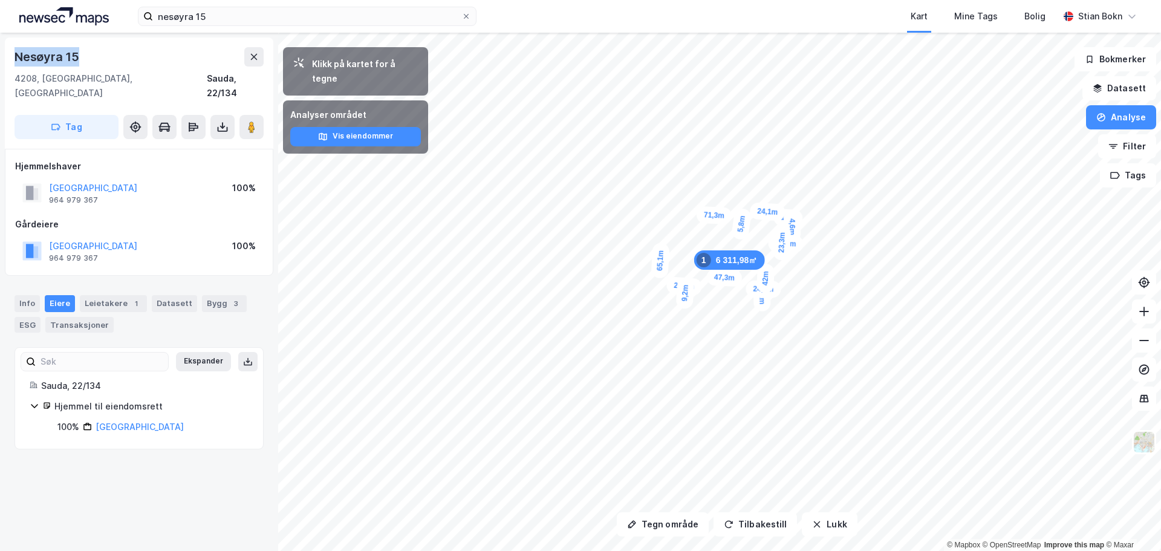
drag, startPoint x: 84, startPoint y: 58, endPoint x: 8, endPoint y: 51, distance: 76.6
click at [8, 51] on div "Nesøyra 15 4208, Saudasjøen, Rogaland Sauda, 22/134 Tag" at bounding box center [139, 93] width 269 height 111
copy div "Nesøyra 15"
